Goal: Task Accomplishment & Management: Manage account settings

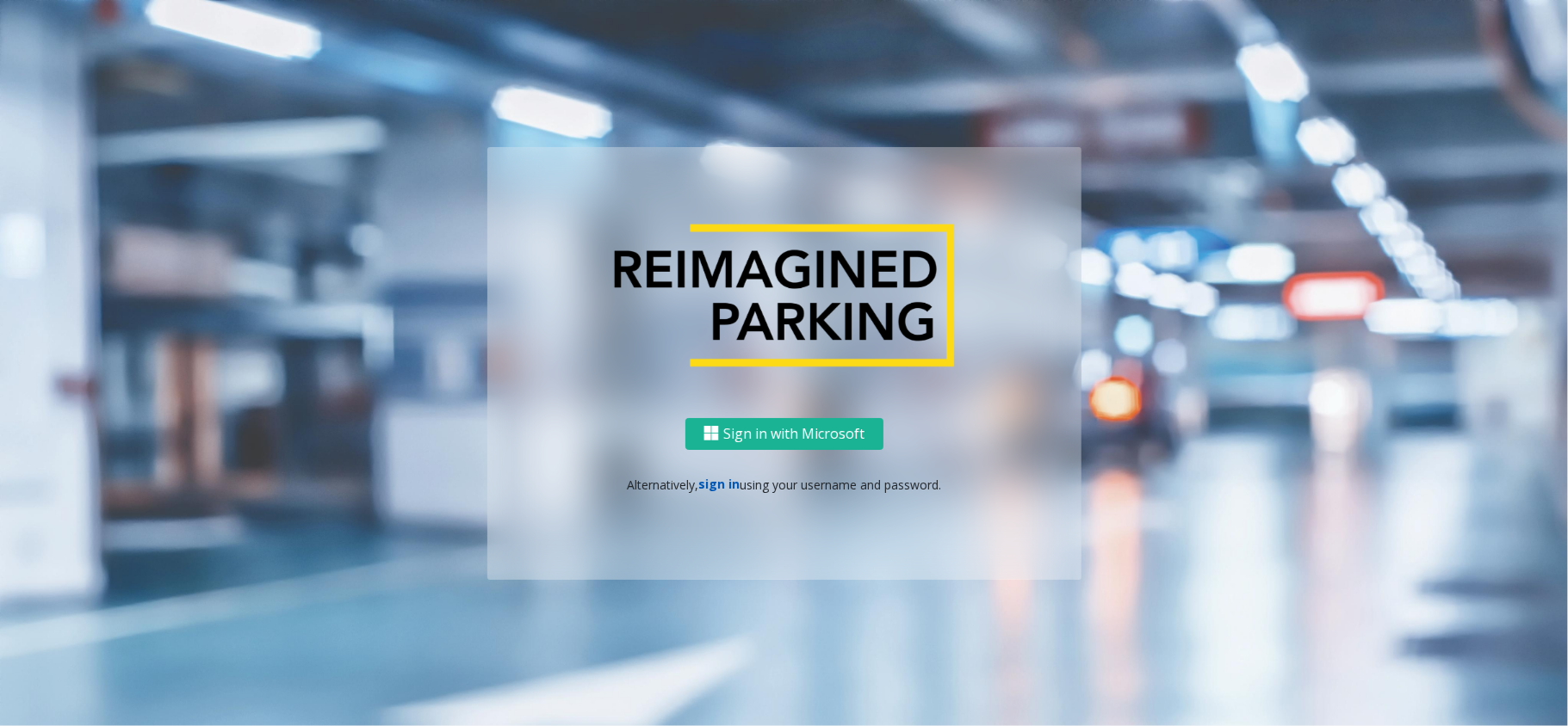
click at [702, 488] on link "sign in" at bounding box center [718, 484] width 41 height 17
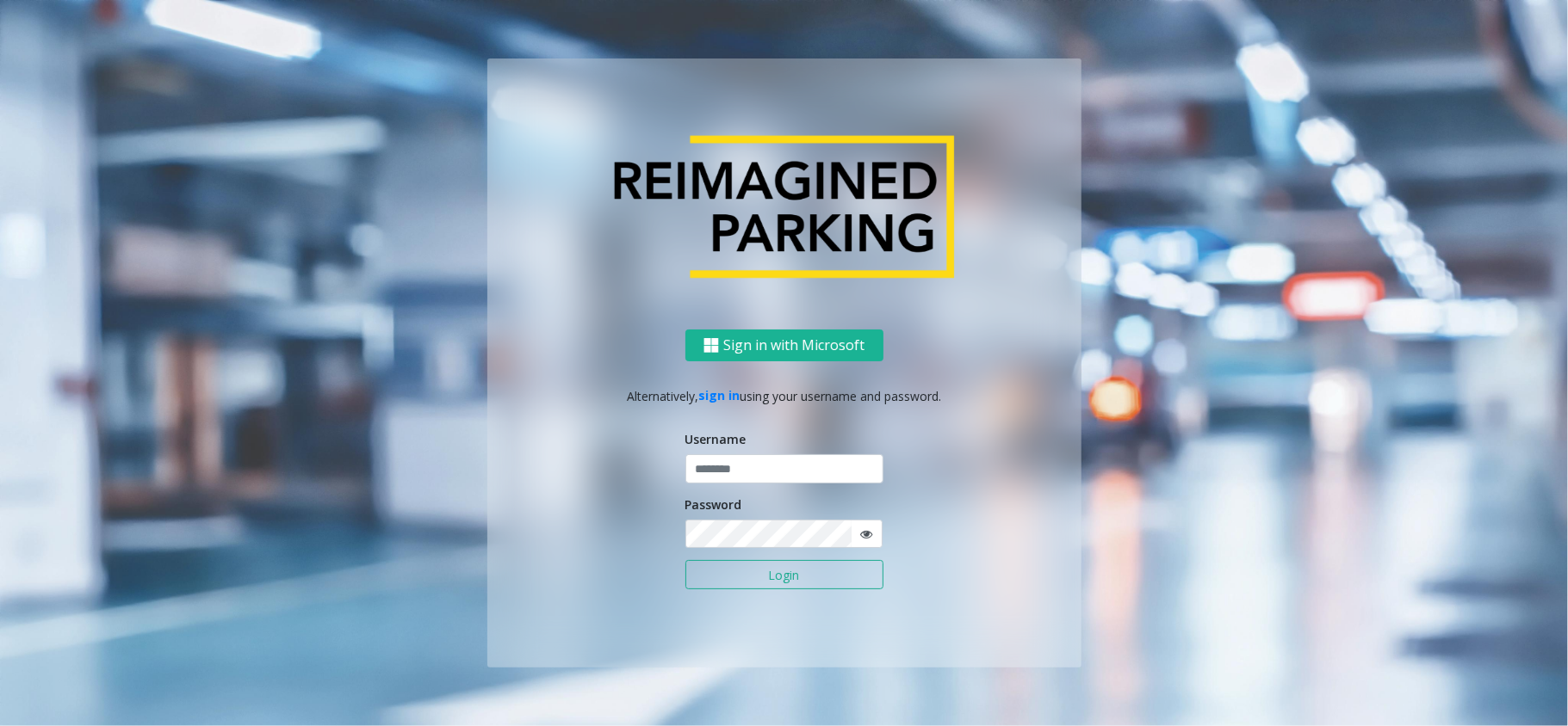
click at [724, 454] on div "Username" at bounding box center [784, 457] width 198 height 53
click at [756, 482] on input "text" at bounding box center [784, 469] width 198 height 29
paste input "*"
type input "**********"
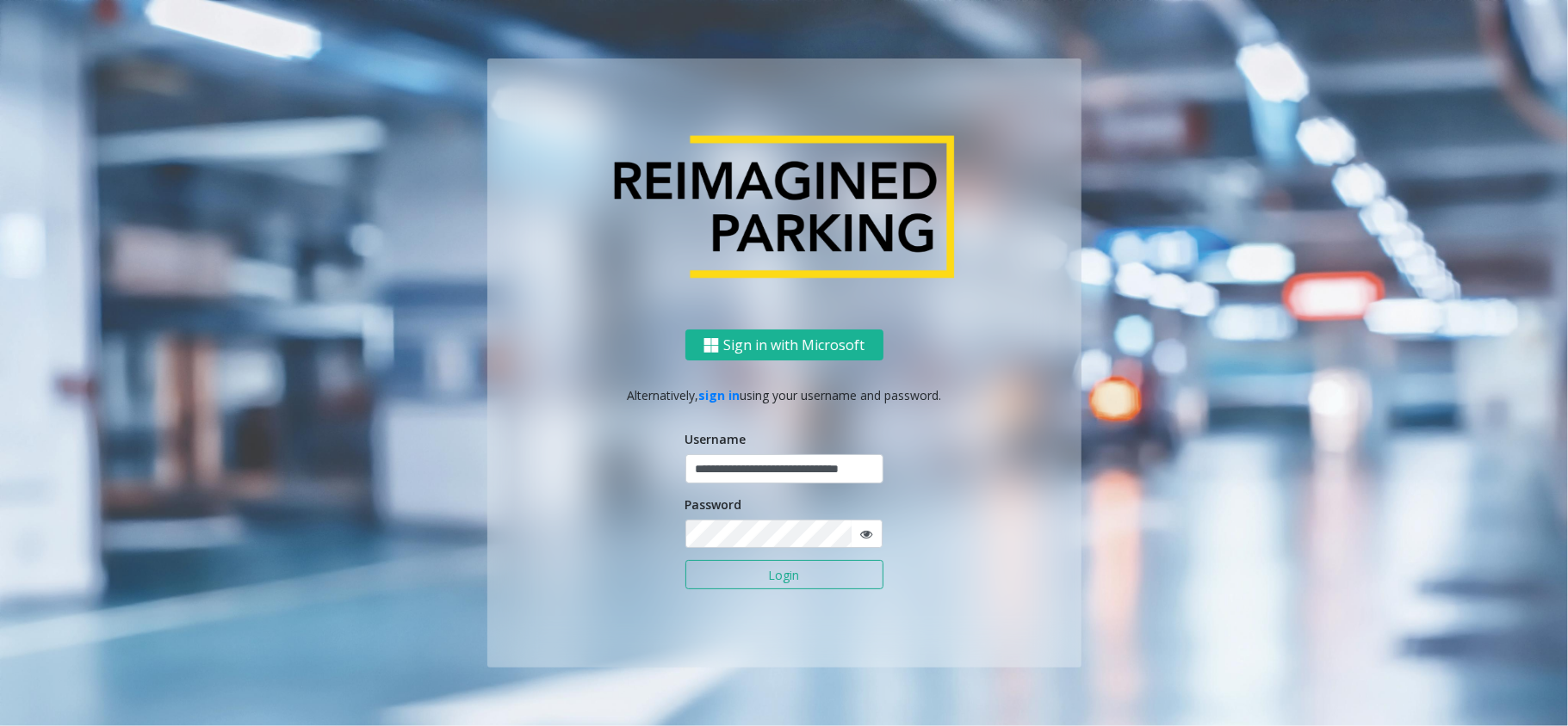
scroll to position [0, 0]
click at [685, 560] on button "Login" at bounding box center [784, 575] width 198 height 29
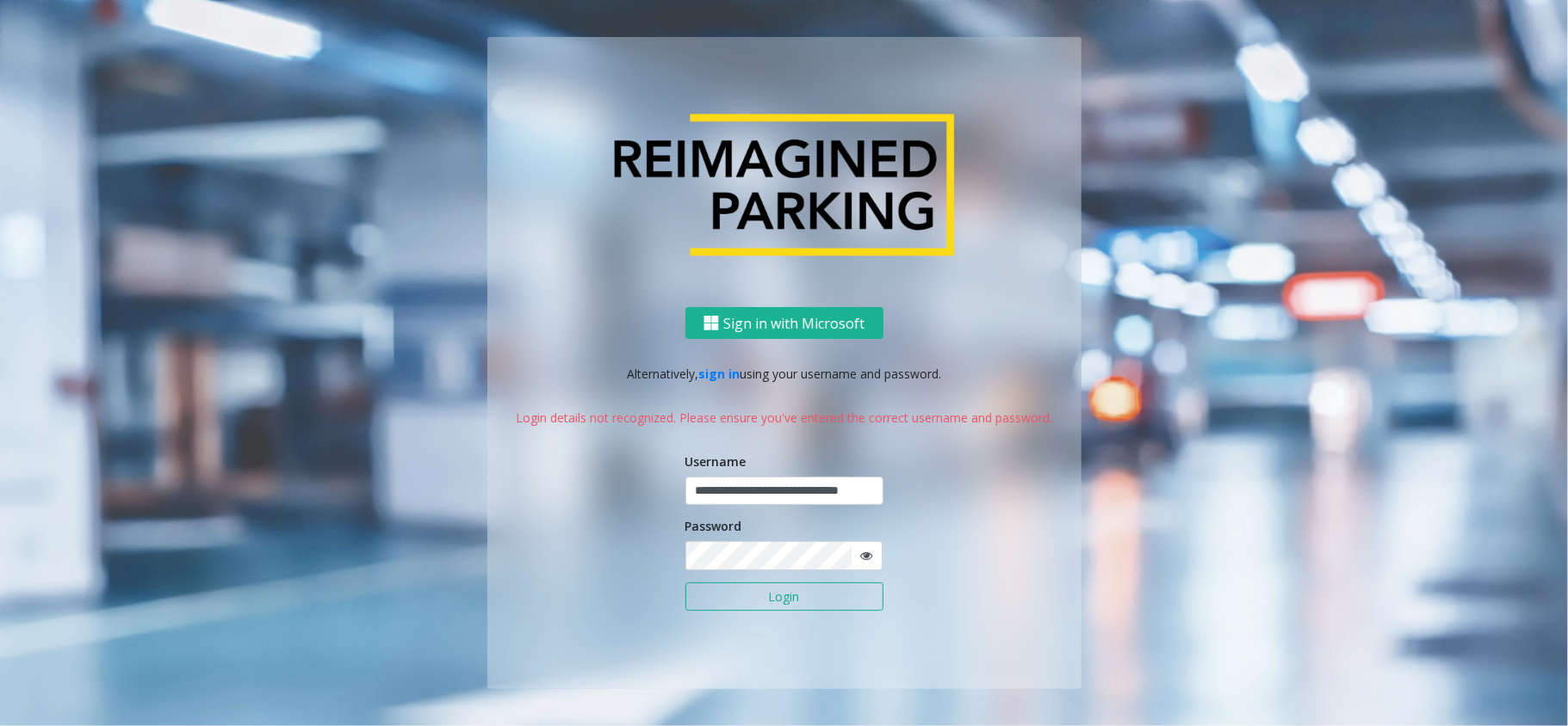
click at [868, 556] on icon at bounding box center [866, 556] width 12 height 12
click at [685, 582] on button "Login" at bounding box center [784, 597] width 198 height 29
